Goal: Task Accomplishment & Management: Use online tool/utility

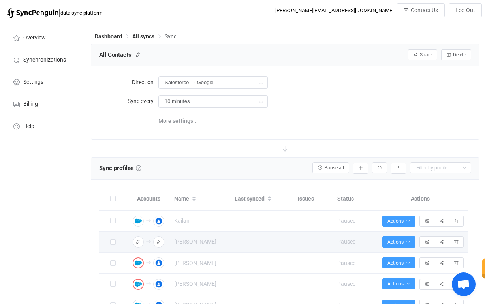
scroll to position [125, 0]
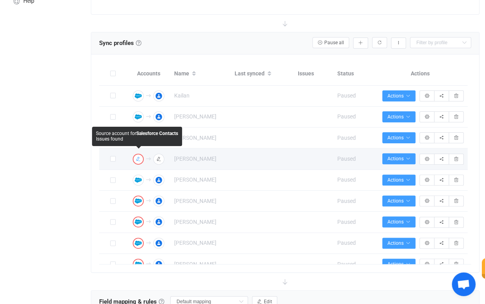
click at [140, 157] on icon "button" at bounding box center [138, 159] width 5 height 5
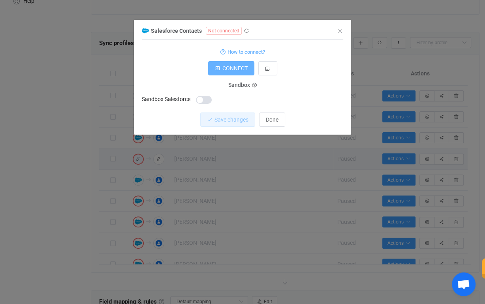
click at [231, 69] on span "CONNECT" at bounding box center [234, 68] width 25 height 6
click at [341, 30] on icon "Close" at bounding box center [340, 31] width 6 height 6
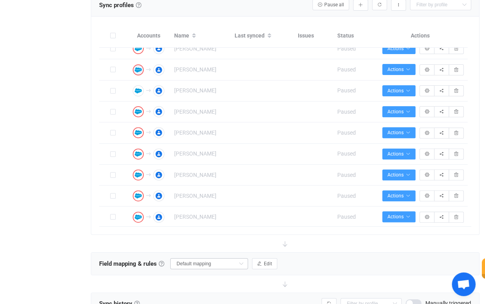
scroll to position [0, 0]
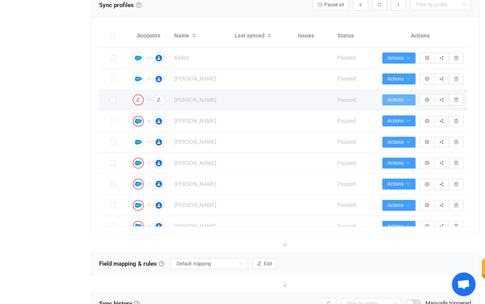
click at [409, 98] on icon "button" at bounding box center [408, 100] width 5 height 5
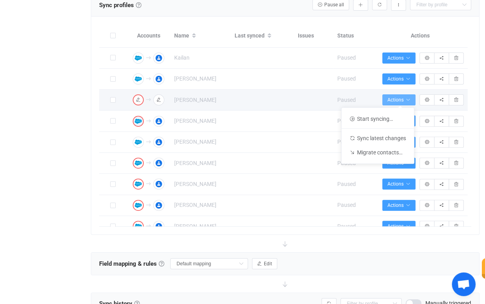
click at [409, 98] on icon "button" at bounding box center [408, 100] width 5 height 5
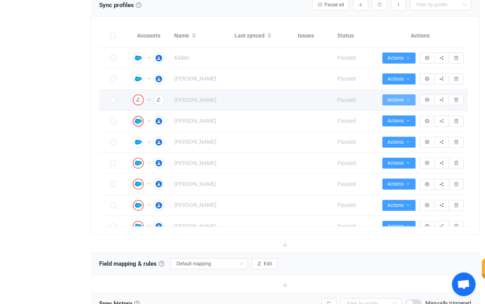
click at [409, 98] on icon "button" at bounding box center [408, 100] width 5 height 5
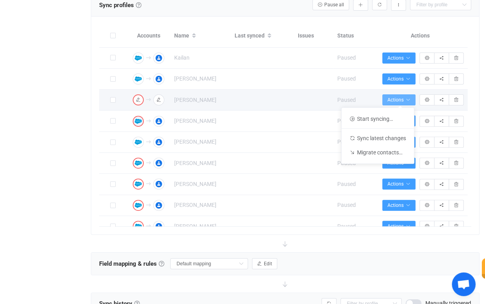
click at [409, 98] on icon "button" at bounding box center [408, 100] width 5 height 5
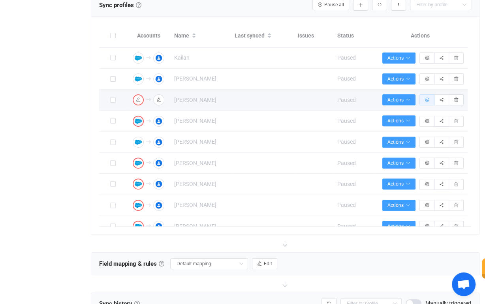
click at [425, 96] on button "button" at bounding box center [426, 99] width 15 height 11
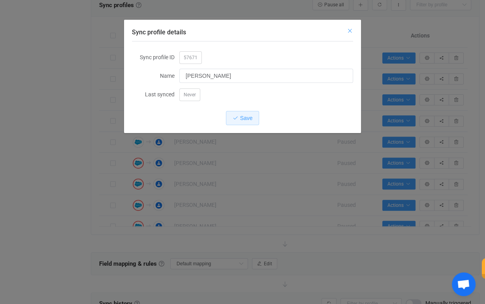
click at [348, 28] on icon "Close" at bounding box center [350, 31] width 6 height 6
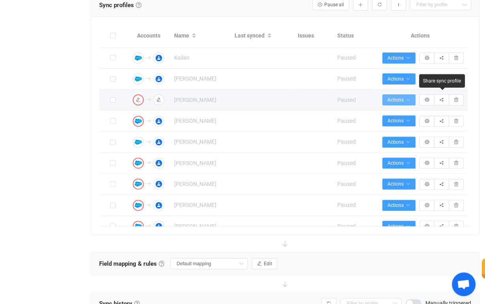
click at [404, 97] on span "Actions" at bounding box center [398, 100] width 23 height 6
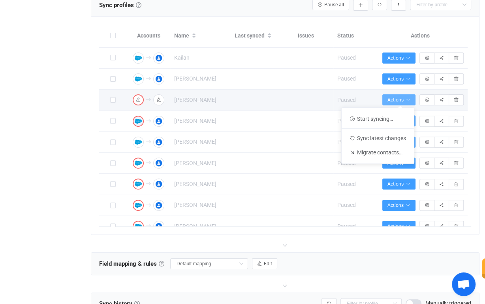
click at [404, 97] on span "Actions" at bounding box center [398, 100] width 23 height 6
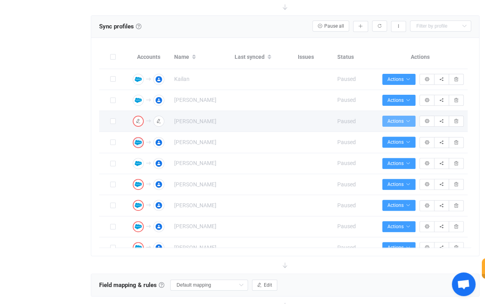
scroll to position [142, 0]
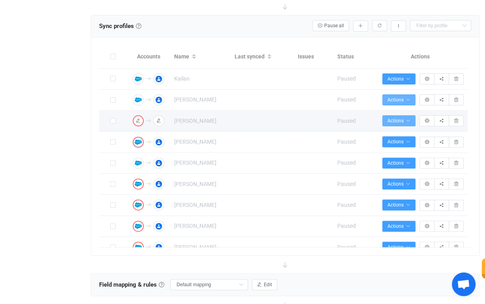
click at [404, 97] on span "Actions" at bounding box center [398, 100] width 23 height 6
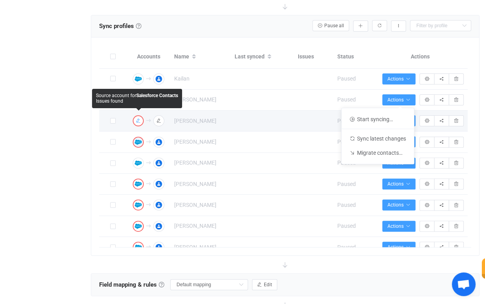
click at [138, 119] on icon "button" at bounding box center [138, 120] width 5 height 5
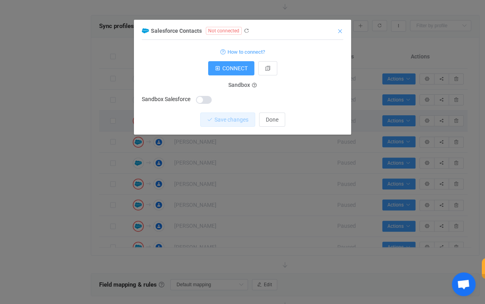
click at [340, 28] on icon "Close" at bounding box center [340, 31] width 6 height 6
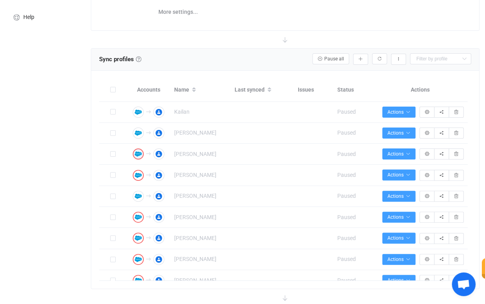
scroll to position [111, 0]
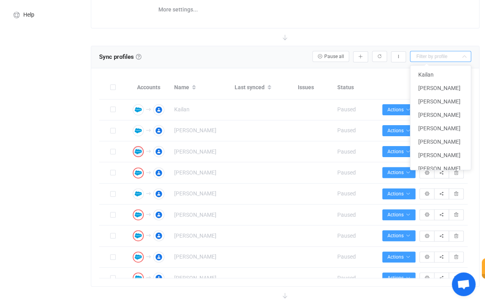
click at [427, 57] on input "text" at bounding box center [440, 56] width 61 height 11
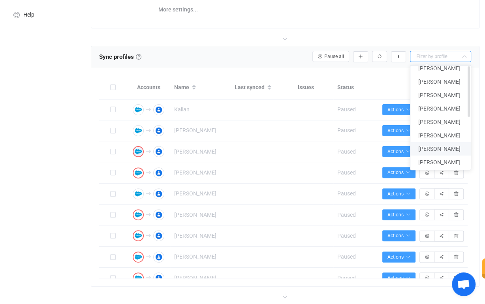
scroll to position [0, 0]
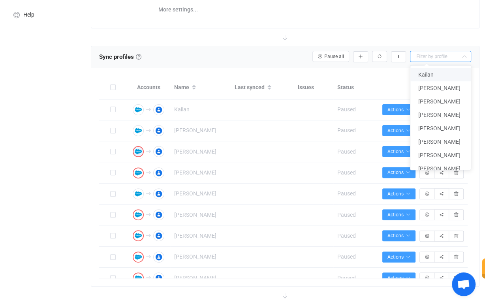
click at [415, 39] on div at bounding box center [285, 36] width 389 height 17
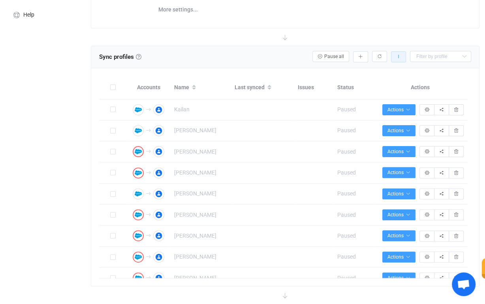
click at [400, 58] on button "button" at bounding box center [398, 56] width 15 height 11
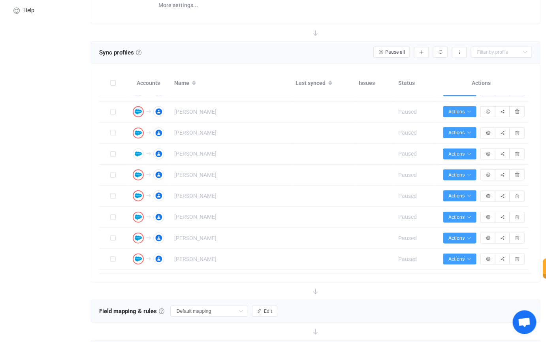
scroll to position [45, 0]
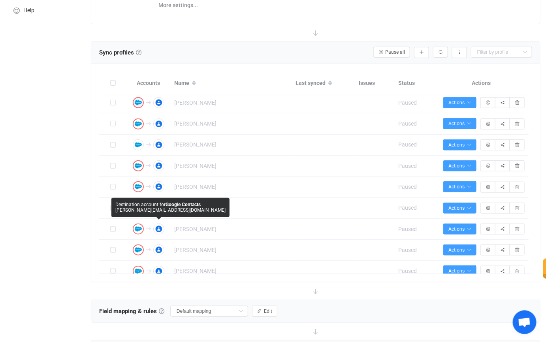
click at [73, 217] on div "Overview Synchronizations Settings Billing Help" at bounding box center [43, 181] width 87 height 551
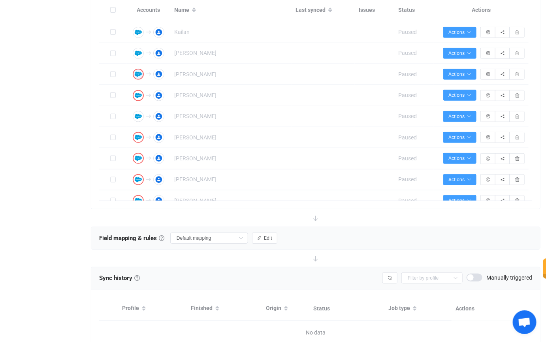
scroll to position [0, 0]
